Goal: Information Seeking & Learning: Learn about a topic

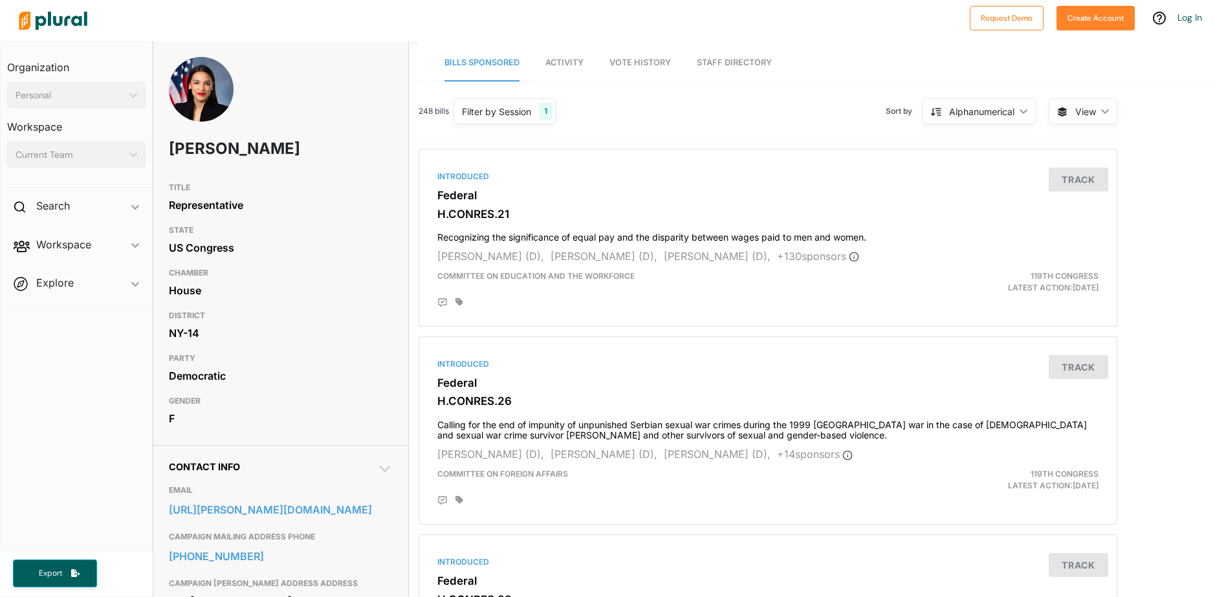
click at [560, 66] on span "Activity" at bounding box center [564, 63] width 38 height 10
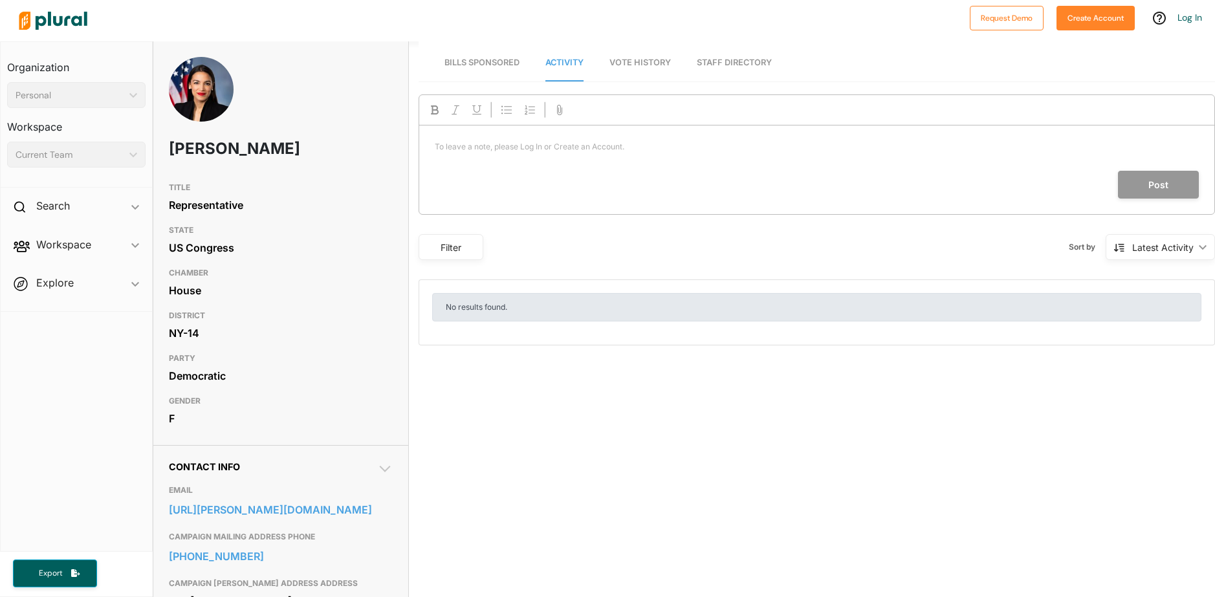
click at [506, 60] on span "Bills Sponsored" at bounding box center [481, 63] width 75 height 10
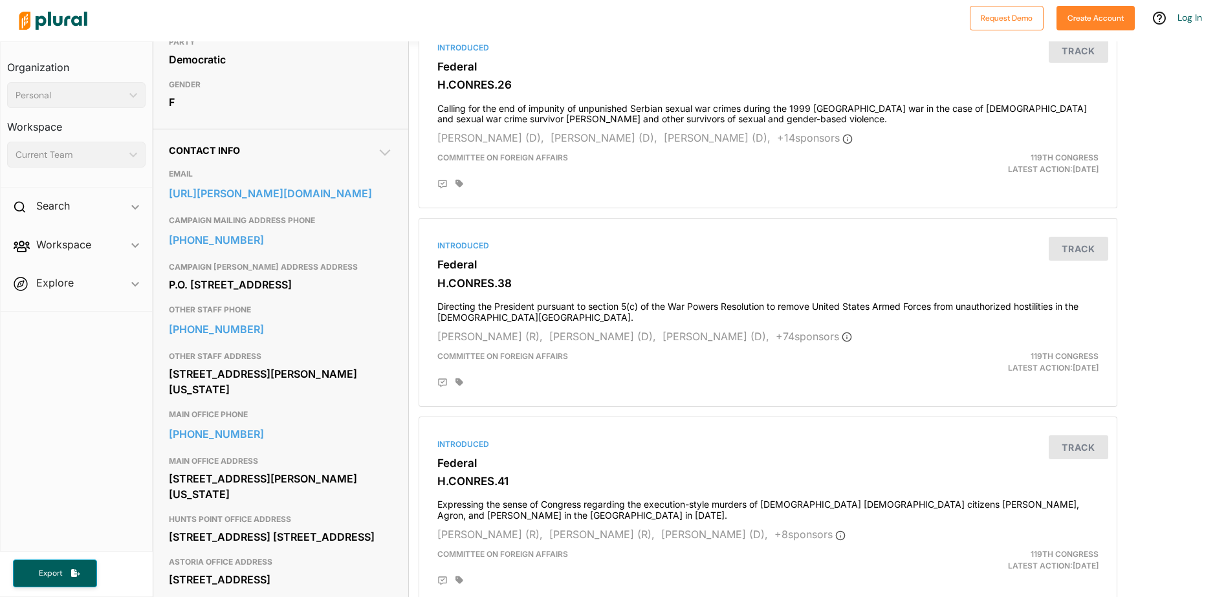
scroll to position [323, 0]
